Goal: Information Seeking & Learning: Find specific fact

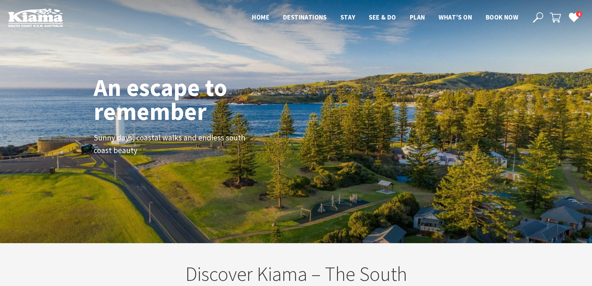
scroll to position [118, 597]
drag, startPoint x: 591, startPoint y: 1, endPoint x: 117, endPoint y: 53, distance: 477.2
click at [117, 53] on div "An escape to remember Sunny days, coastal walks and endless south coast beauty" at bounding box center [296, 121] width 592 height 243
click at [539, 14] on icon at bounding box center [538, 17] width 10 height 10
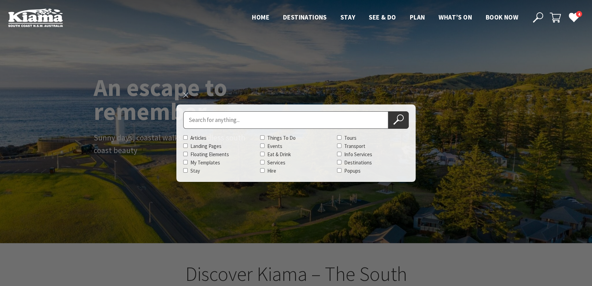
scroll to position [122, 597]
type input "colon clensing centre"
click at [388, 111] on button "Search Now" at bounding box center [398, 119] width 21 height 17
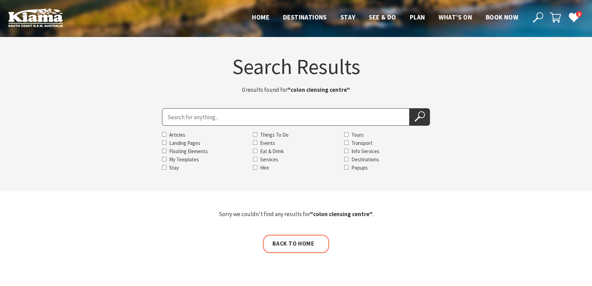
click at [211, 118] on input "Search for" at bounding box center [286, 116] width 248 height 17
type input "colon"
click at [410, 108] on button "Search Now" at bounding box center [420, 116] width 21 height 17
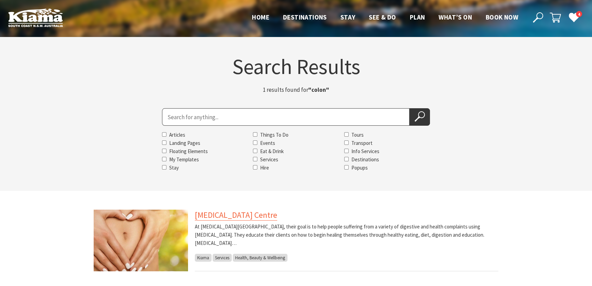
click at [236, 214] on link "Colon Cleansing Centre" at bounding box center [236, 214] width 82 height 11
